Goal: Task Accomplishment & Management: Manage account settings

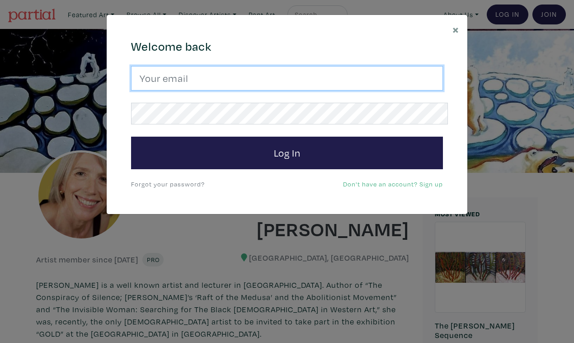
click at [310, 74] on input "email" at bounding box center [287, 78] width 312 height 24
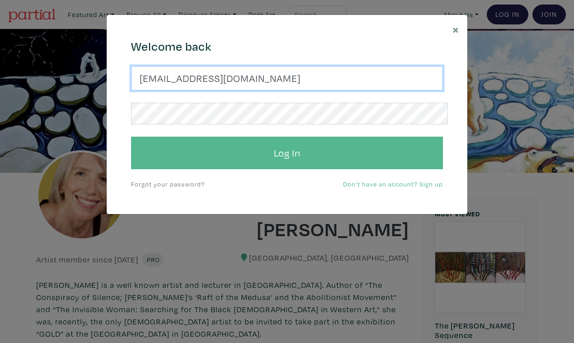
type input "suzannetevlin1@gmail.com"
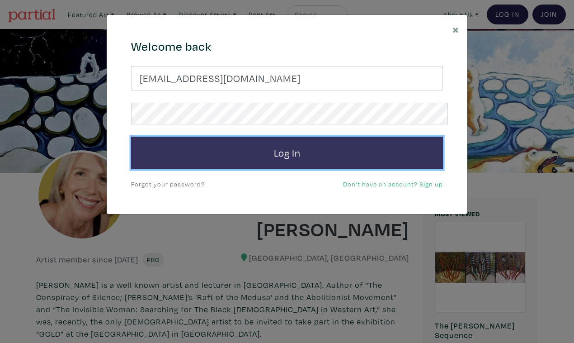
click at [303, 137] on button "Log In" at bounding box center [287, 153] width 312 height 33
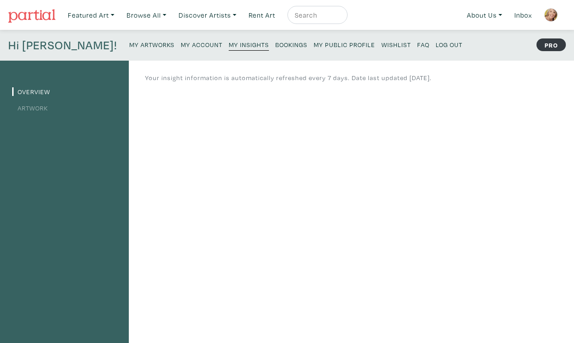
click at [129, 40] on small "My Artworks" at bounding box center [151, 44] width 45 height 9
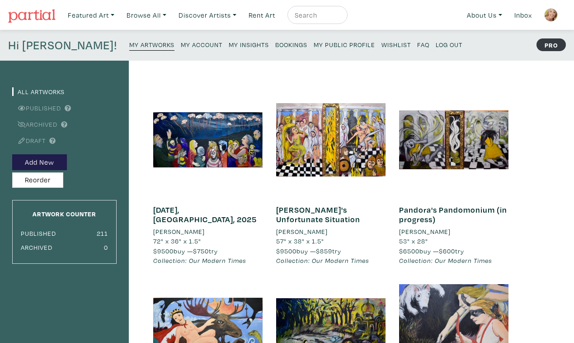
click at [314, 40] on small "My Public Profile" at bounding box center [344, 44] width 61 height 9
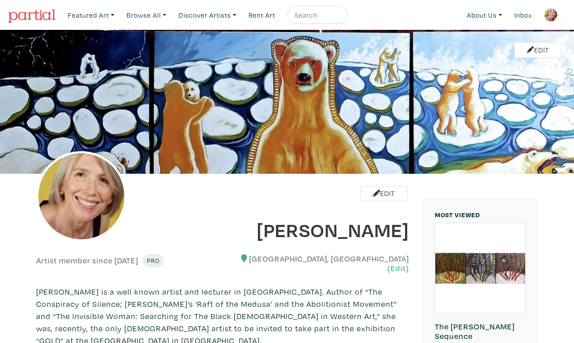
scroll to position [533, 0]
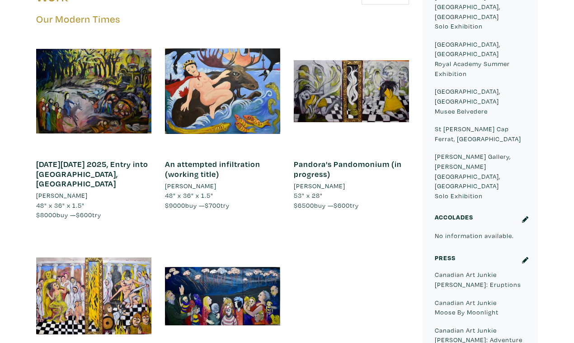
click at [269, 238] on div at bounding box center [222, 295] width 115 height 115
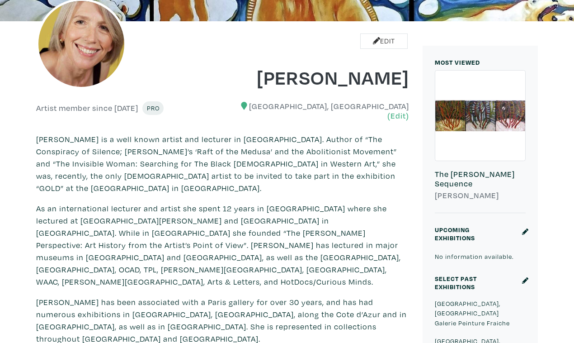
scroll to position [0, 0]
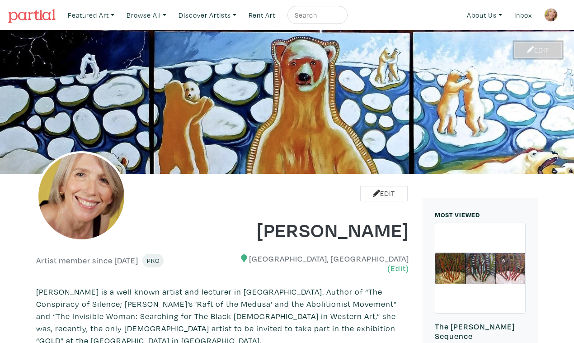
click at [534, 42] on link "Edit" at bounding box center [537, 50] width 47 height 16
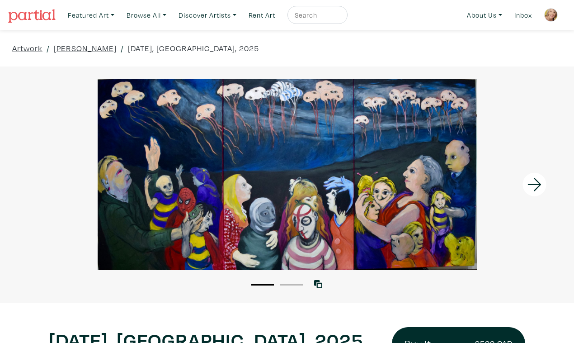
click at [487, 170] on div at bounding box center [503, 184] width 144 height 236
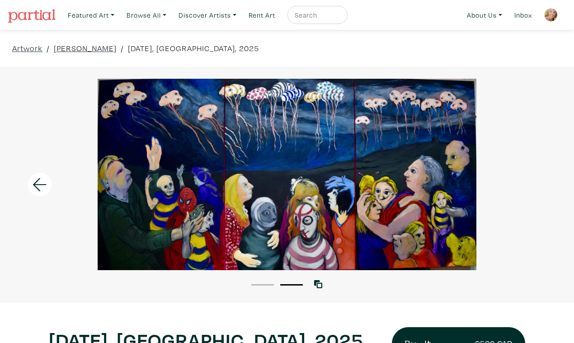
click at [509, 169] on div at bounding box center [287, 174] width 574 height 191
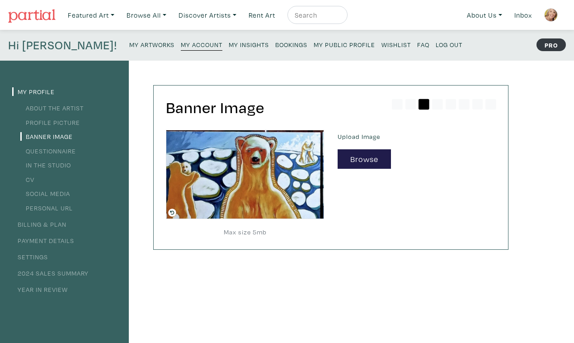
click at [229, 40] on small "My Insights" at bounding box center [249, 44] width 40 height 9
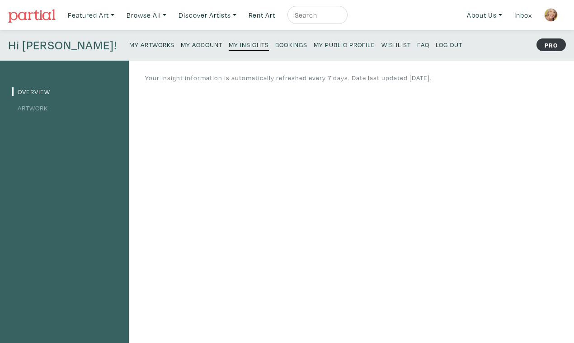
click at [181, 40] on small "My Account" at bounding box center [202, 44] width 42 height 9
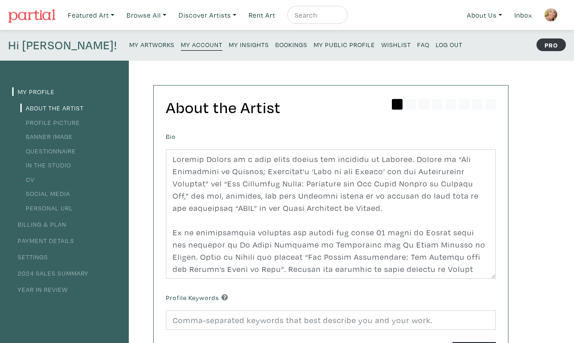
click at [129, 40] on small "My Artworks" at bounding box center [151, 44] width 45 height 9
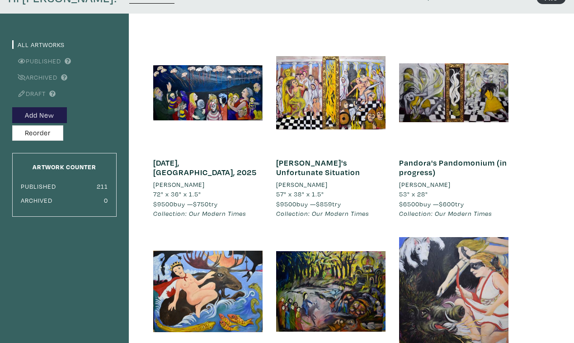
scroll to position [51, 0]
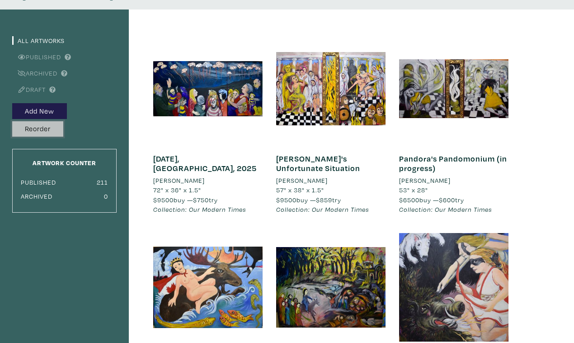
click at [43, 121] on button "Reorder" at bounding box center [37, 129] width 51 height 16
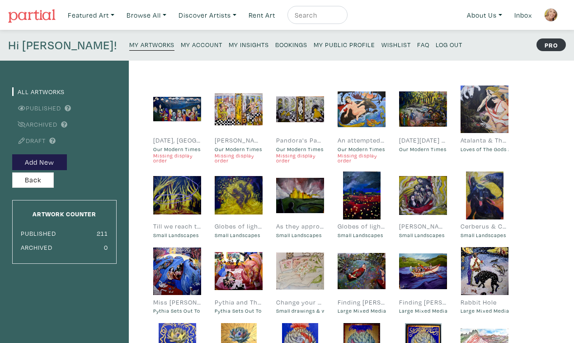
click at [222, 153] on small "Missing display order" at bounding box center [239, 158] width 48 height 10
click at [181, 40] on small "My Account" at bounding box center [202, 44] width 42 height 9
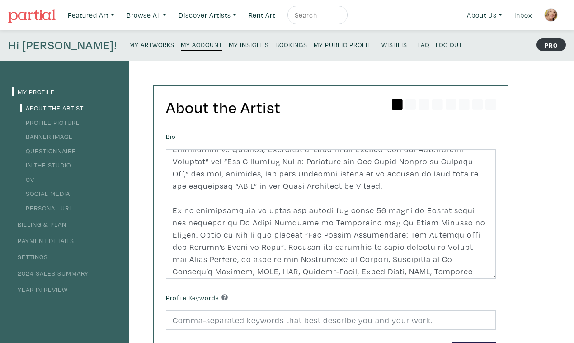
scroll to position [55, 0]
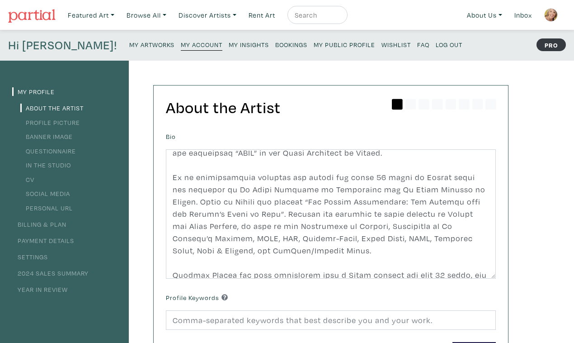
click at [229, 40] on small "My Insights" at bounding box center [249, 44] width 40 height 9
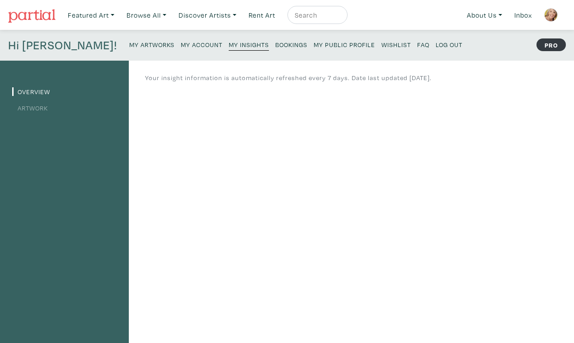
click at [35, 104] on link "Artwork" at bounding box center [30, 108] width 36 height 9
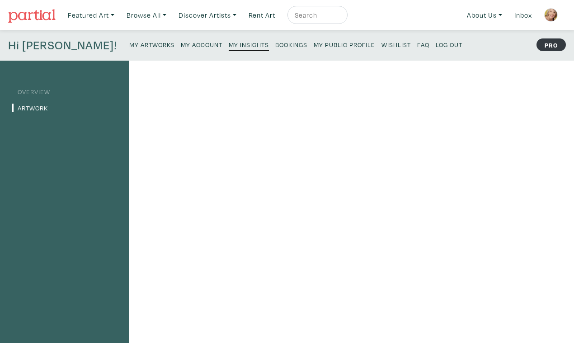
click at [314, 40] on small "My Public Profile" at bounding box center [344, 44] width 61 height 9
